Goal: Task Accomplishment & Management: Use online tool/utility

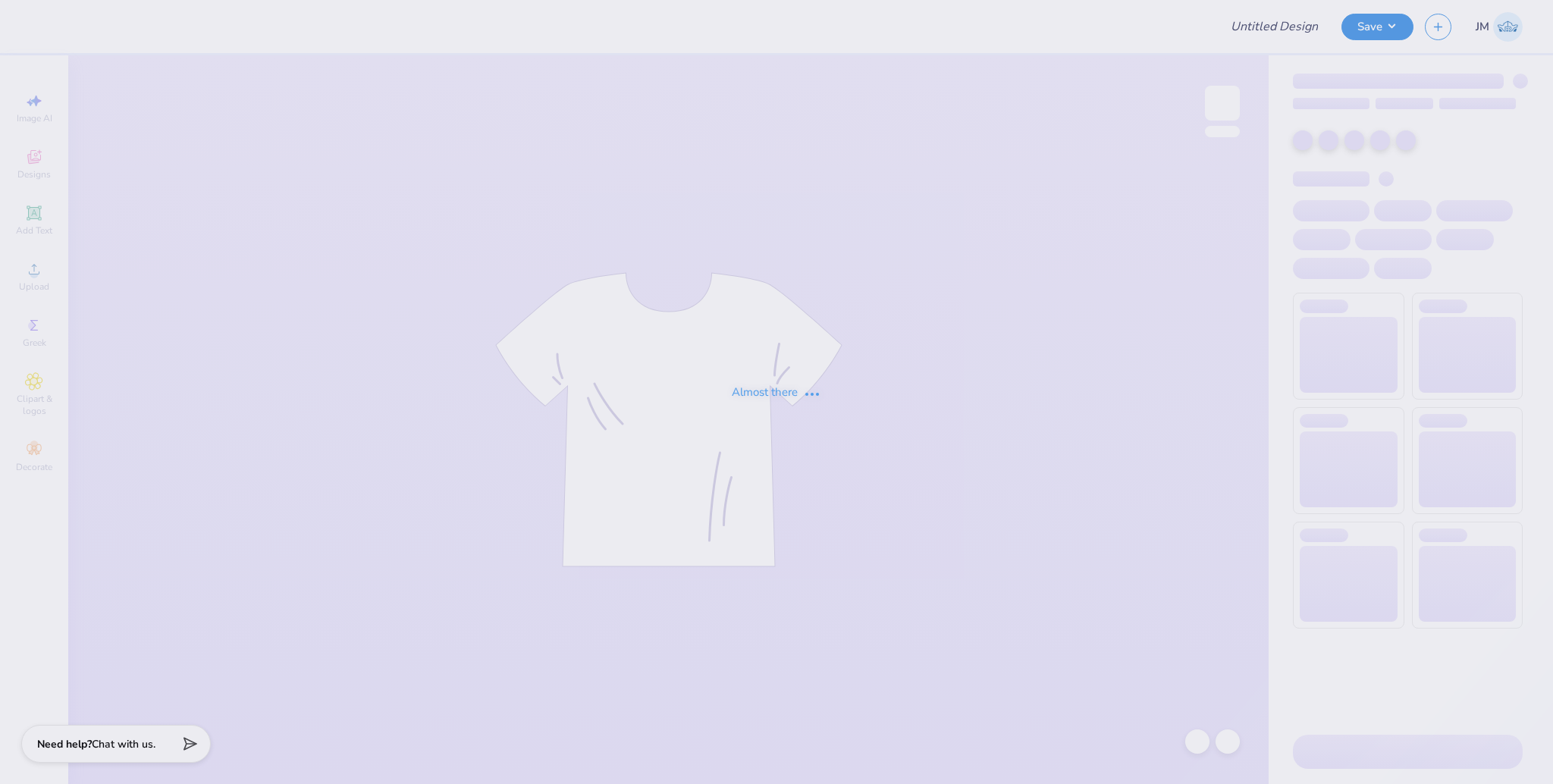
type input "Kappa Sigma GS Parents Weekend Tee"
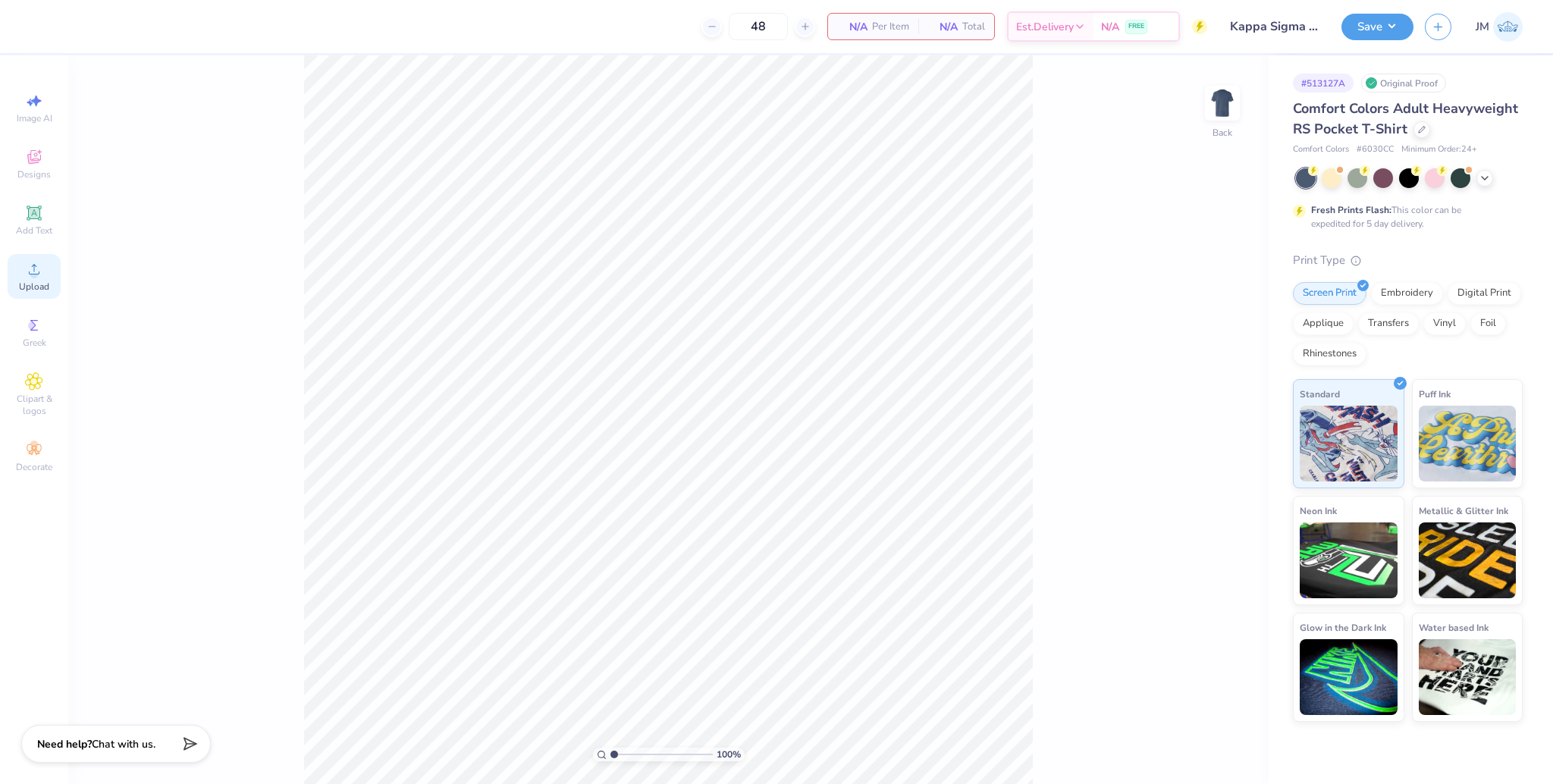
click at [26, 274] on icon at bounding box center [35, 269] width 19 height 19
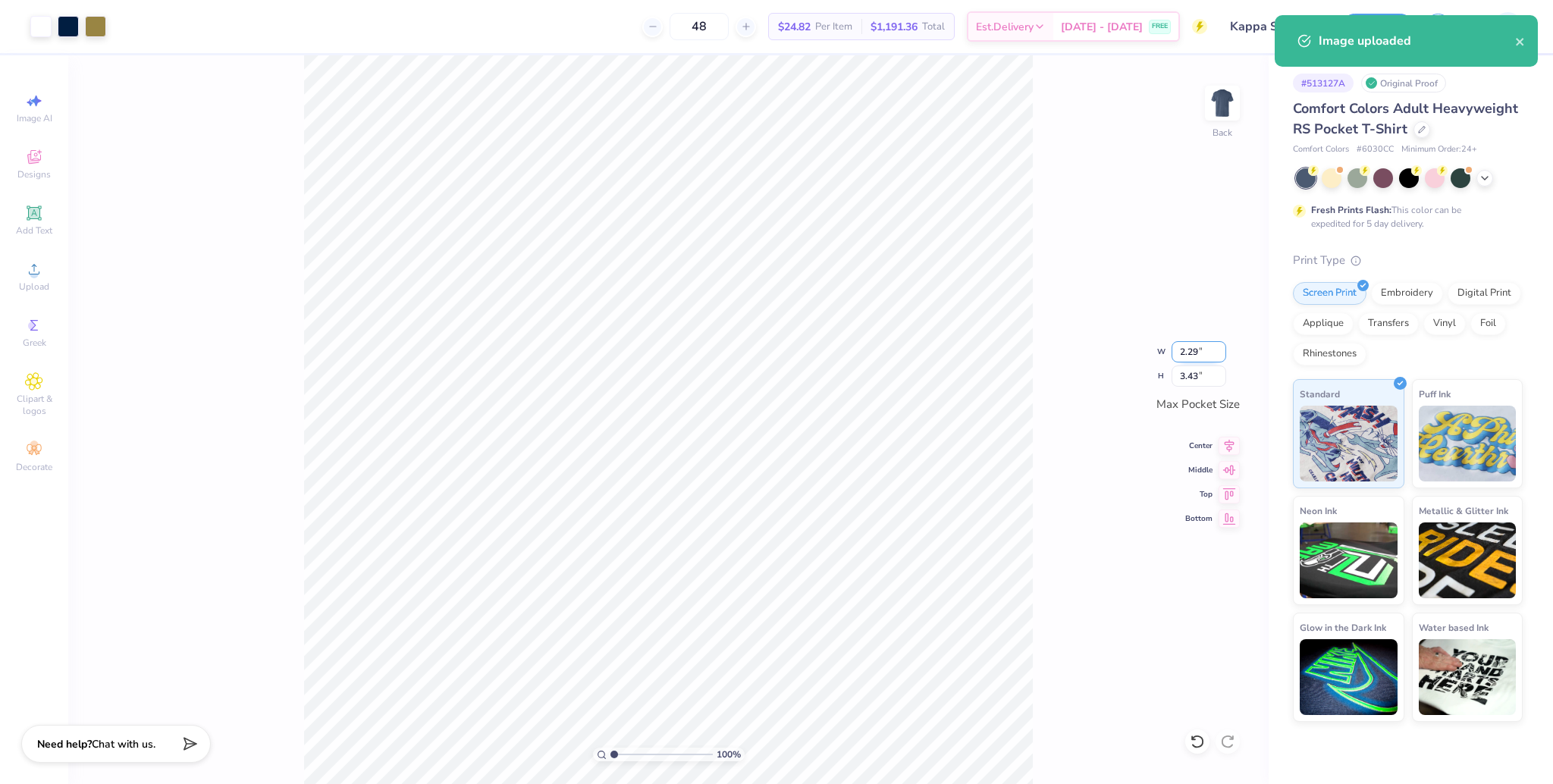
click at [1186, 354] on input "2.29" at bounding box center [1199, 351] width 55 height 21
click at [1185, 379] on input "3.43" at bounding box center [1199, 376] width 55 height 21
type input "3.5"
type input "2.33"
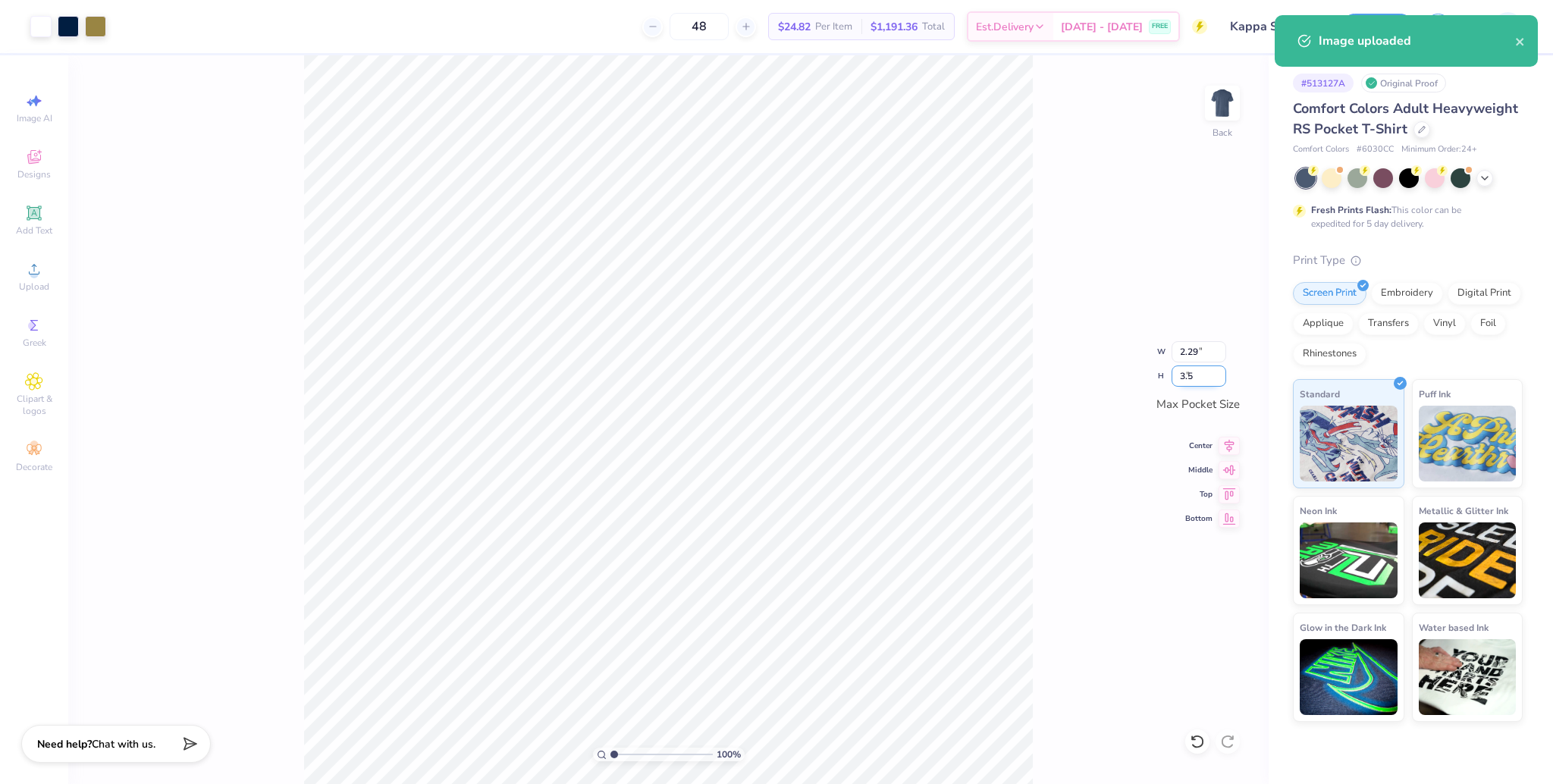
type input "3.50"
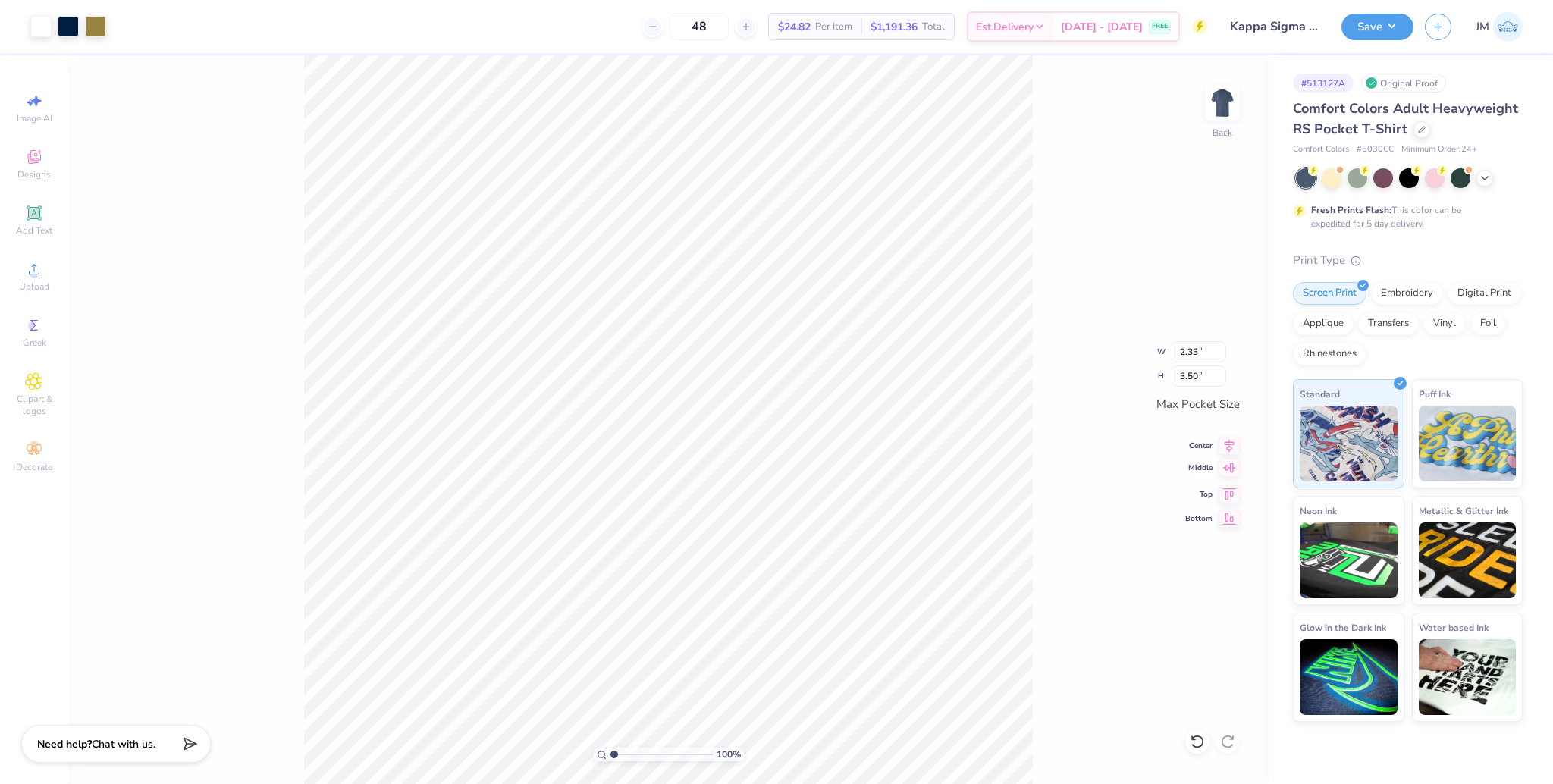
drag, startPoint x: 1227, startPoint y: 436, endPoint x: 1227, endPoint y: 463, distance: 27.0
click at [1227, 440] on icon at bounding box center [1228, 446] width 21 height 19
click at [1227, 470] on icon at bounding box center [1228, 468] width 21 height 19
click at [1213, 109] on img at bounding box center [1222, 103] width 61 height 61
click at [30, 278] on icon at bounding box center [35, 269] width 19 height 19
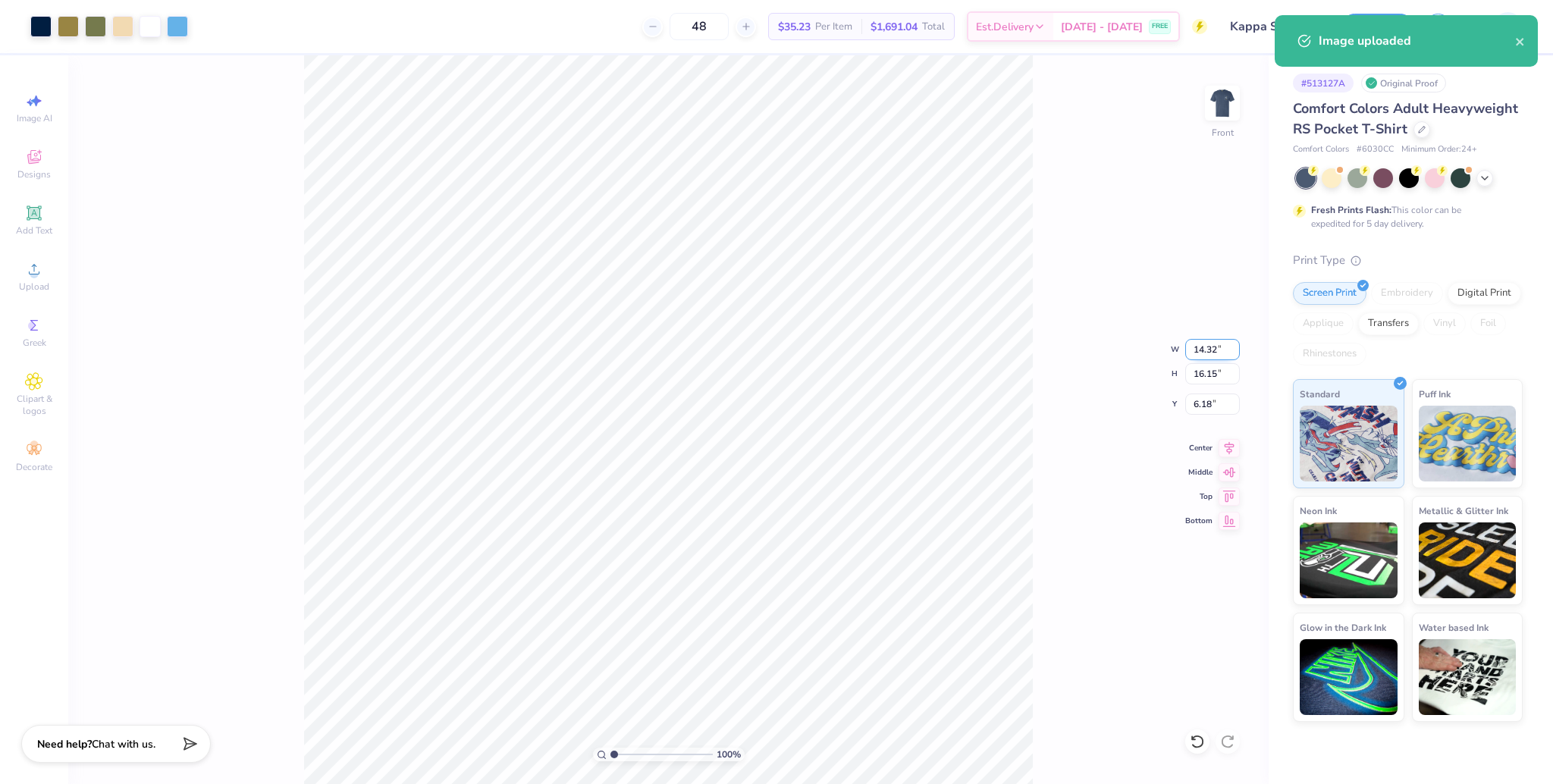
click at [1203, 353] on input "14.32" at bounding box center [1213, 349] width 55 height 21
type input "12.50"
type input "14.09"
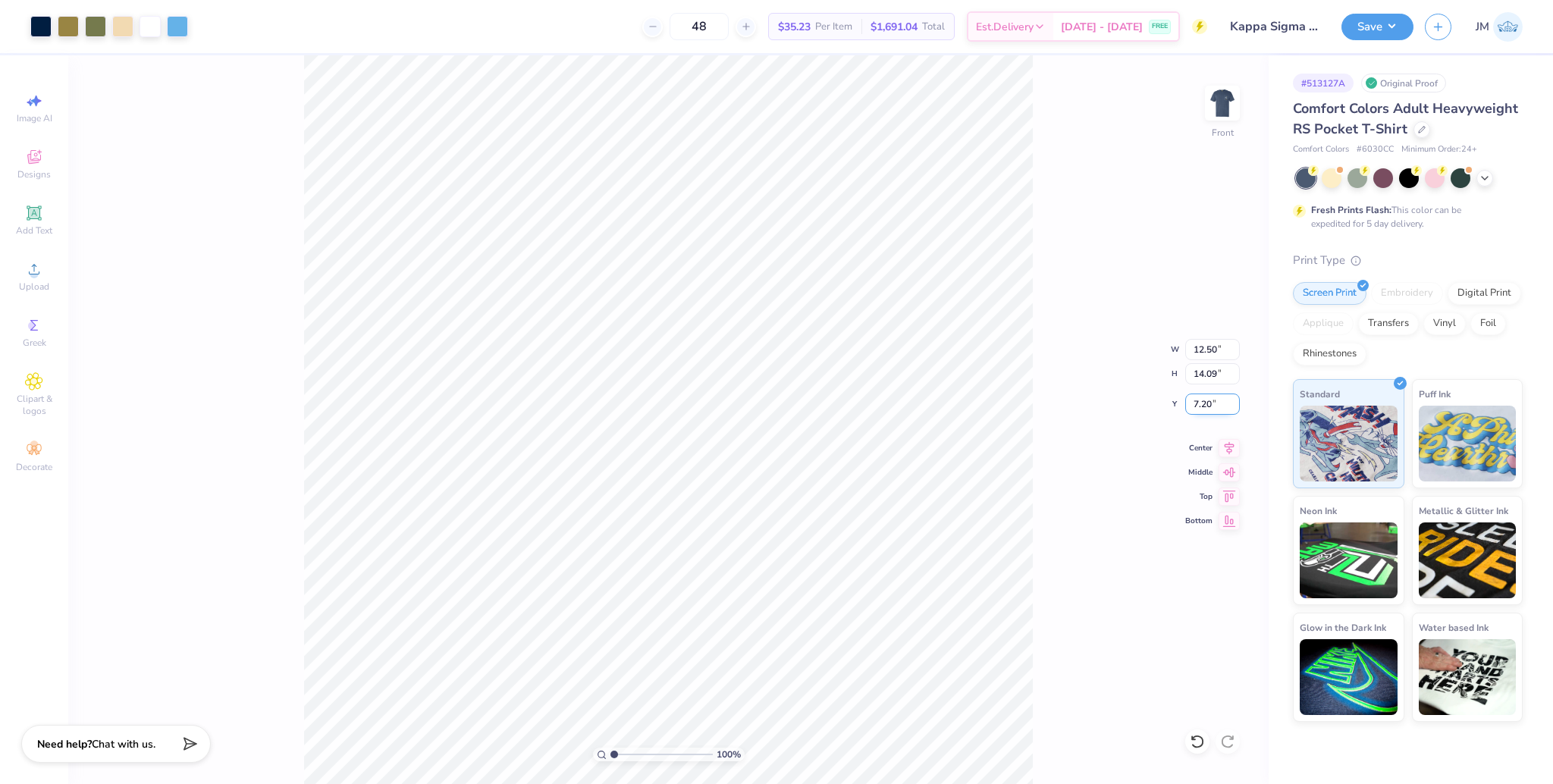
click at [1205, 399] on input "7.20" at bounding box center [1213, 404] width 55 height 21
type input "3.00"
click at [1221, 449] on icon at bounding box center [1228, 446] width 21 height 19
click at [1061, 294] on div "100 % Front W 12.50 12.50 " H 14.09 14.09 " Y 3.00 3.00 " Center Middle Top Bot…" at bounding box center [668, 419] width 1200 height 728
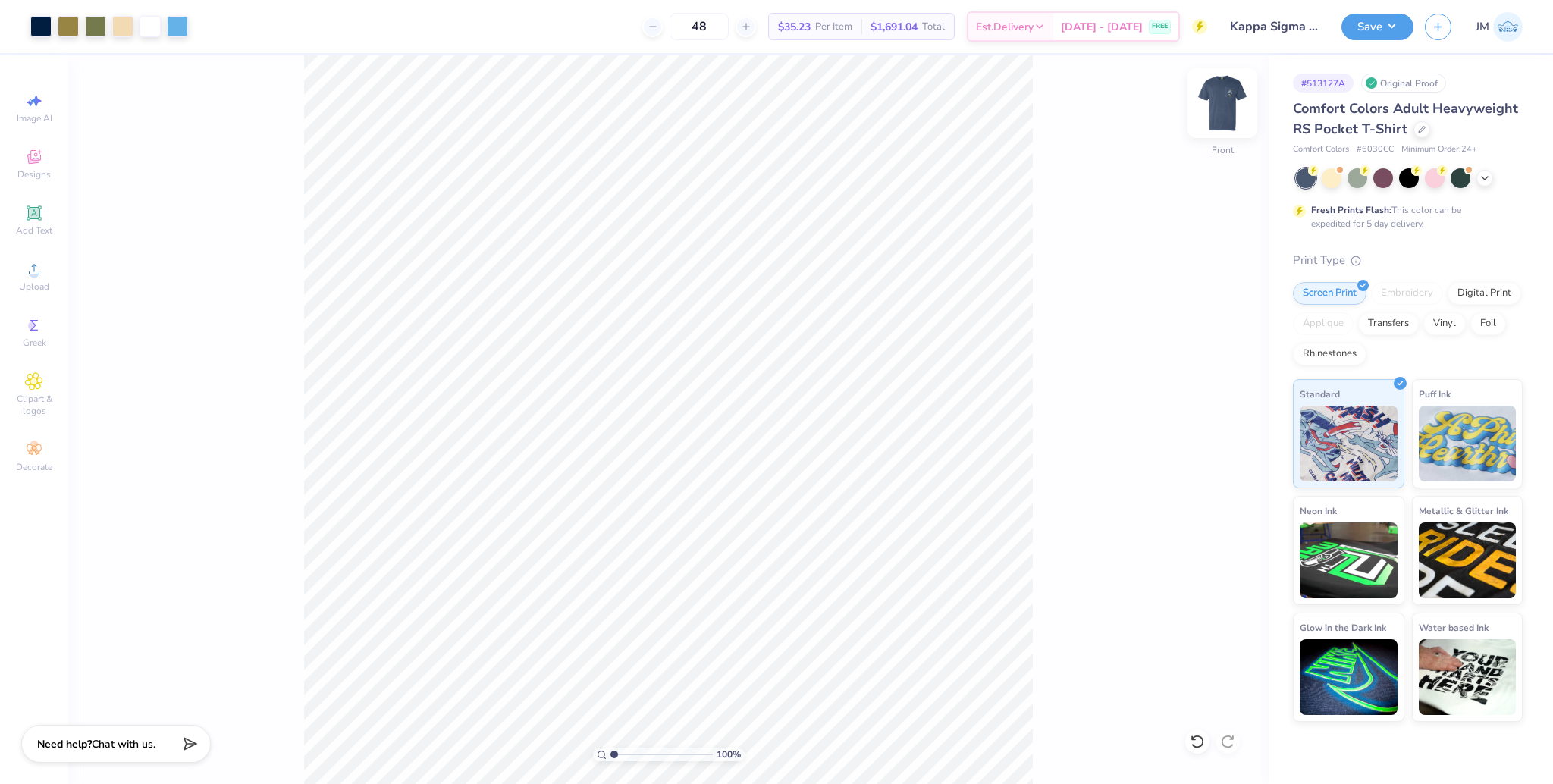
click at [1217, 102] on img at bounding box center [1222, 103] width 61 height 61
click at [1202, 107] on div "100 % Back W 2.33 2.33 " H 3.50 3.50 " Max Pocket Size Center Middle Top Bottom" at bounding box center [668, 419] width 1200 height 728
click at [1214, 107] on img at bounding box center [1222, 103] width 61 height 61
click at [1362, 23] on button "Save" at bounding box center [1377, 24] width 72 height 26
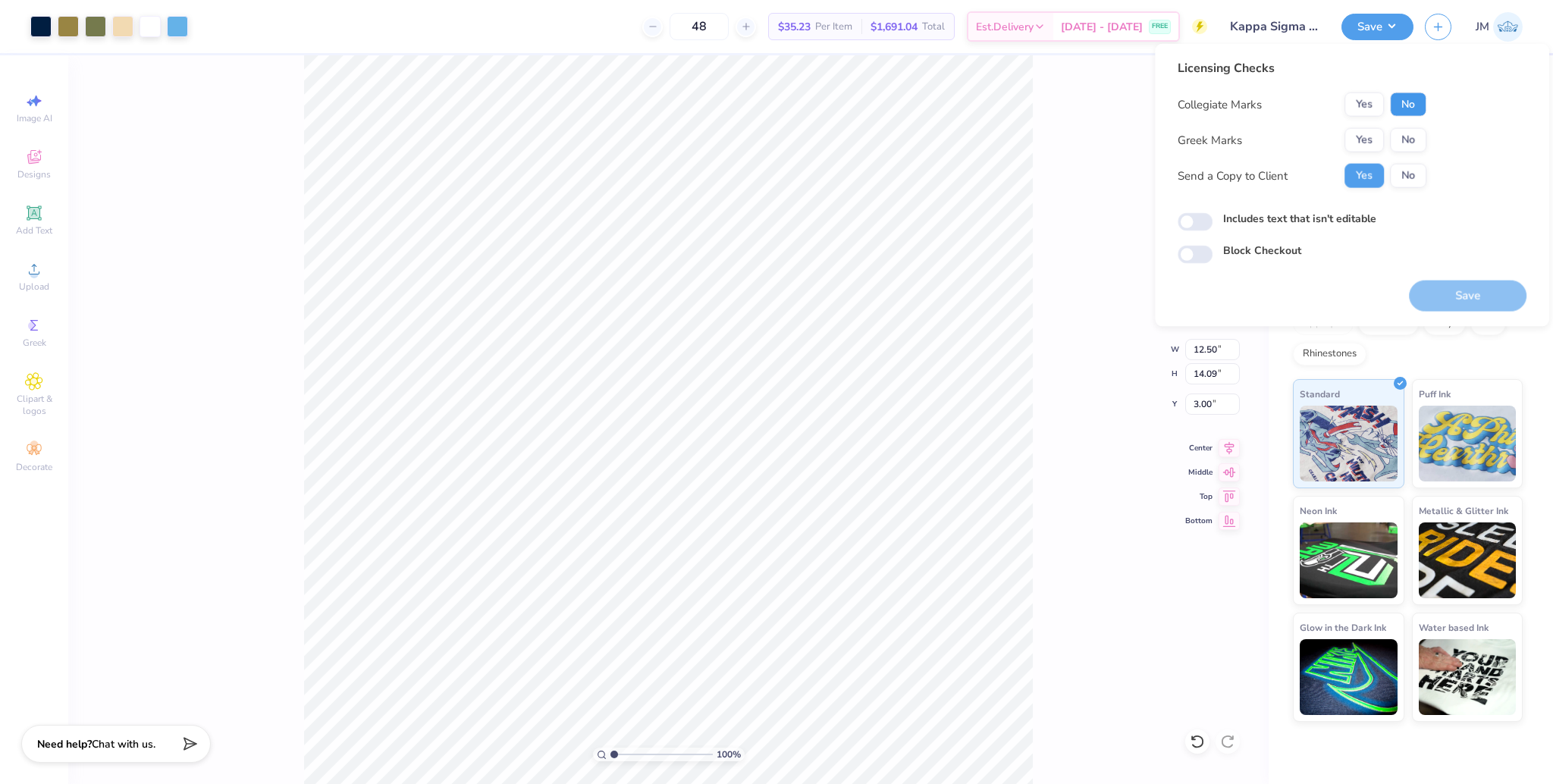
click at [1417, 109] on button "No" at bounding box center [1407, 104] width 36 height 24
click at [1364, 139] on button "Yes" at bounding box center [1364, 140] width 39 height 24
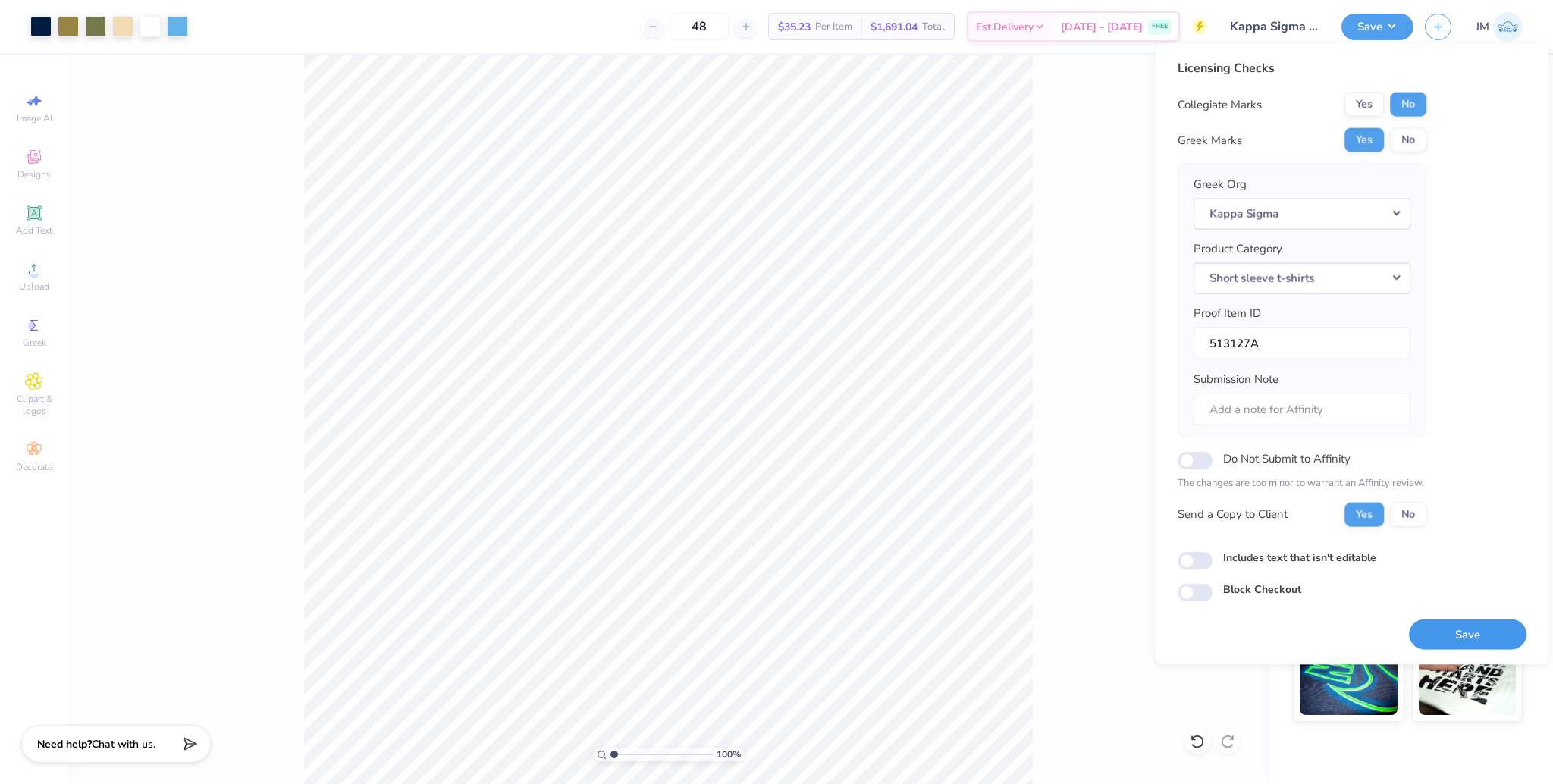
click at [1462, 640] on button "Save" at bounding box center [1467, 633] width 118 height 31
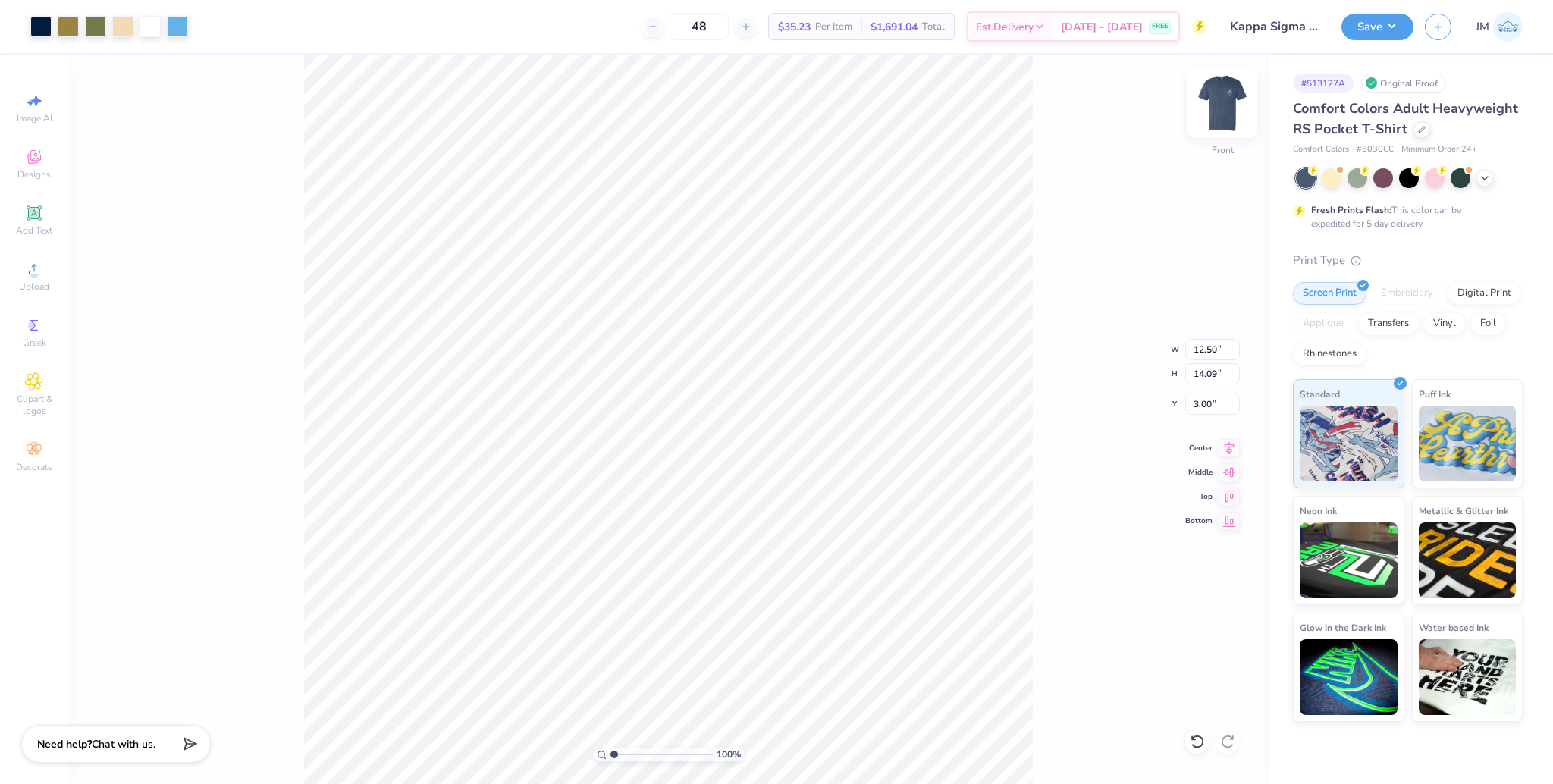
click at [1226, 113] on img at bounding box center [1222, 103] width 61 height 61
